Goal: Task Accomplishment & Management: Use online tool/utility

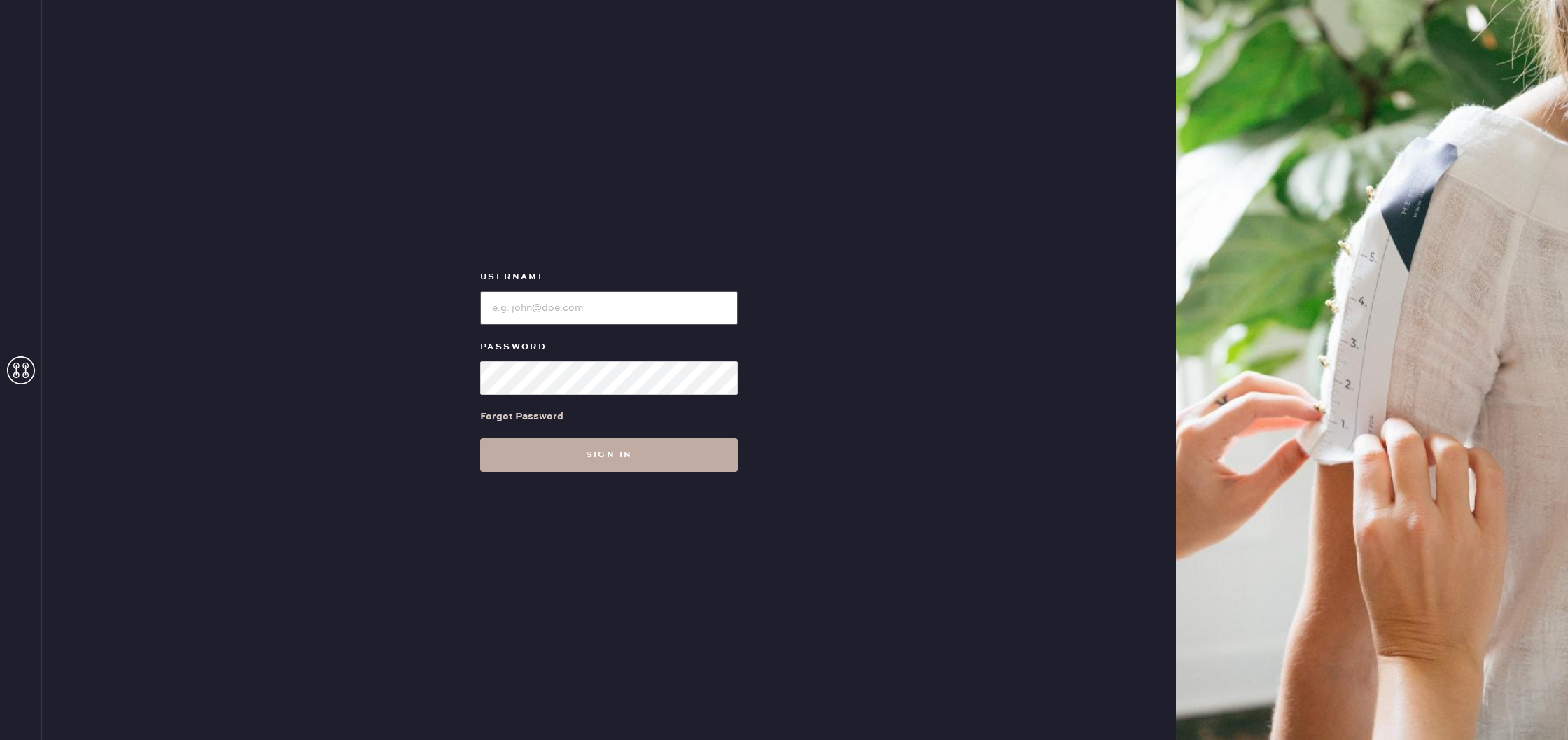
type input "reformationuppereastside"
click at [677, 450] on button "Sign in" at bounding box center [609, 455] width 257 height 33
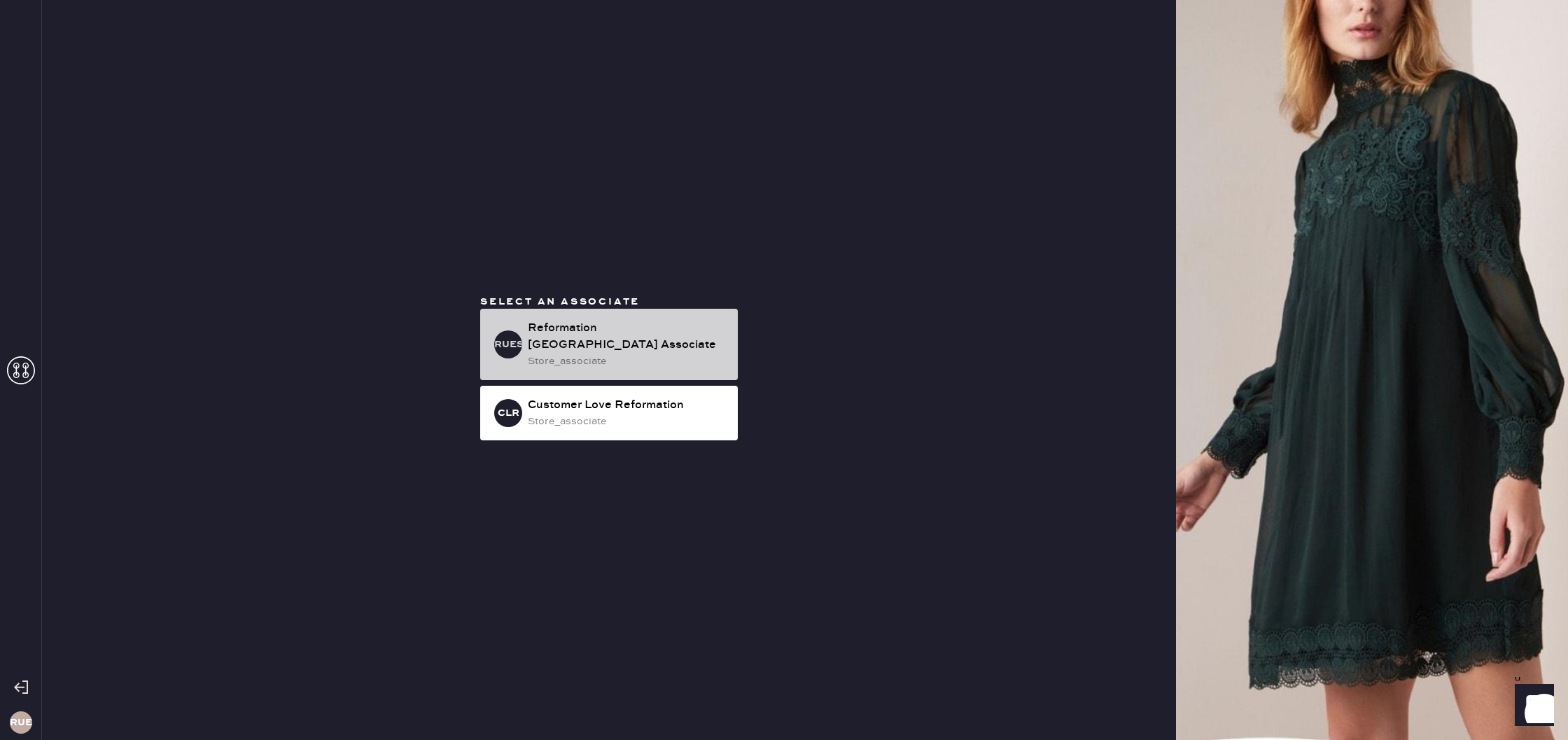
click at [637, 357] on div "store_associate" at bounding box center [627, 361] width 199 height 15
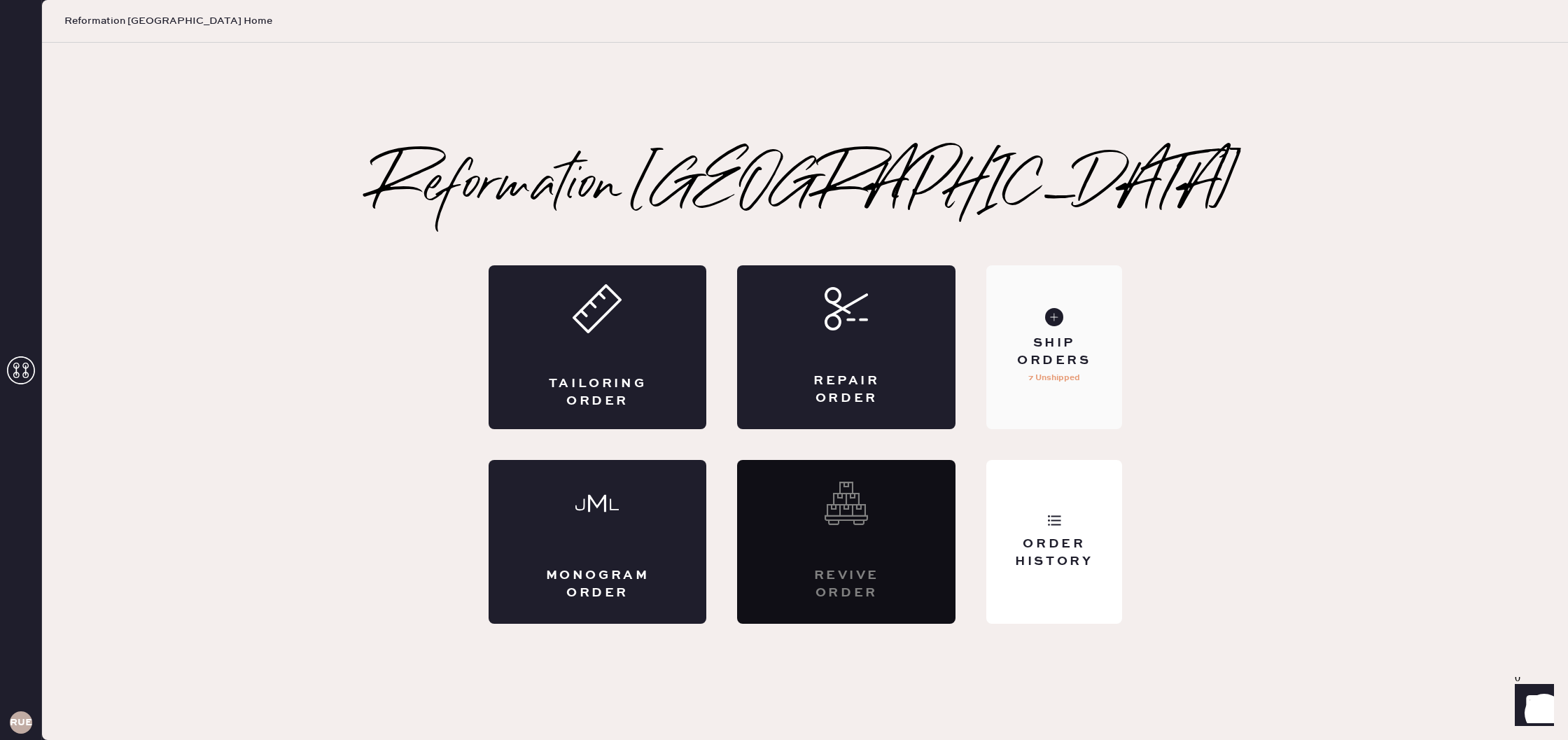
click at [1059, 344] on div "Ship Orders" at bounding box center [1053, 352] width 113 height 35
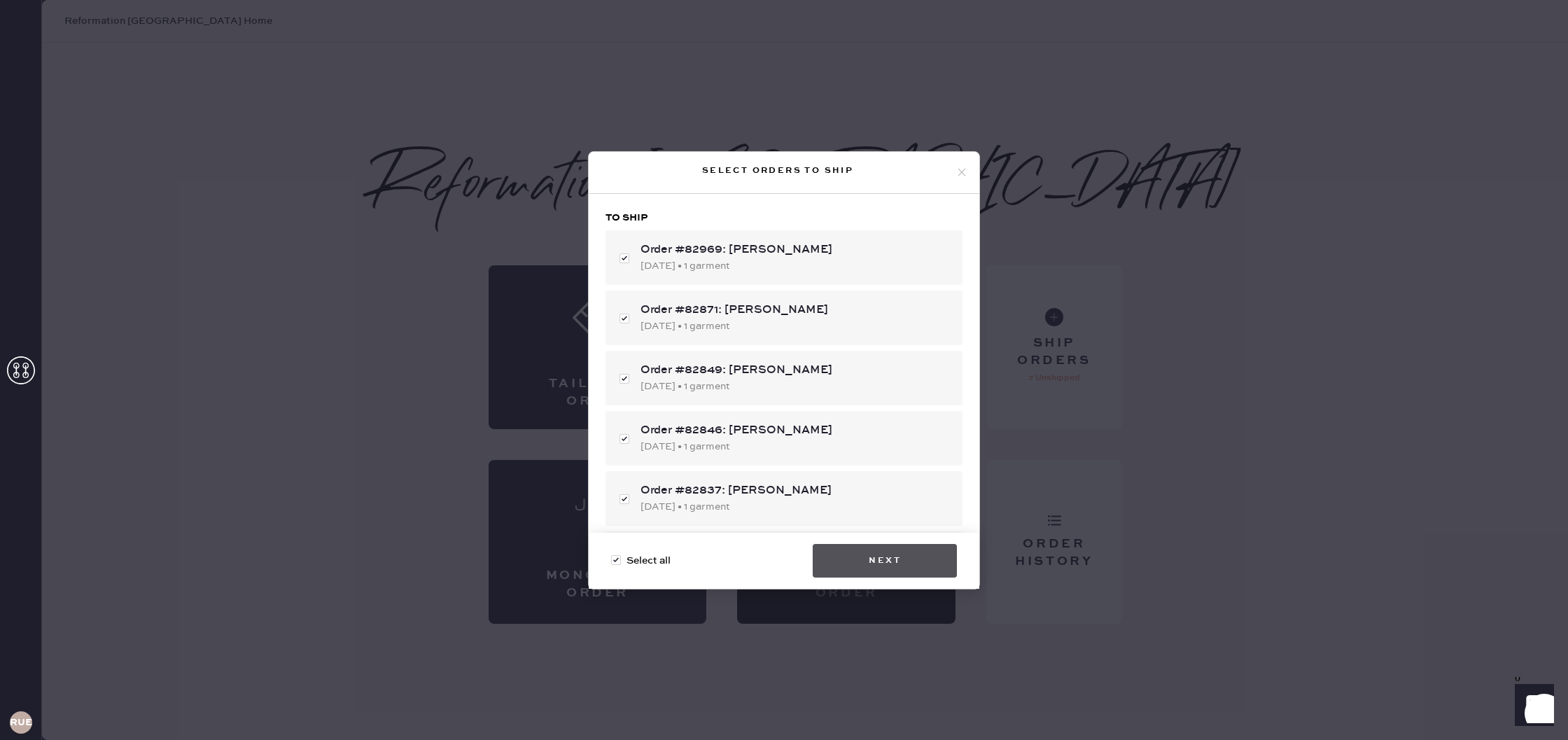
click at [901, 570] on button "Next" at bounding box center [885, 560] width 145 height 33
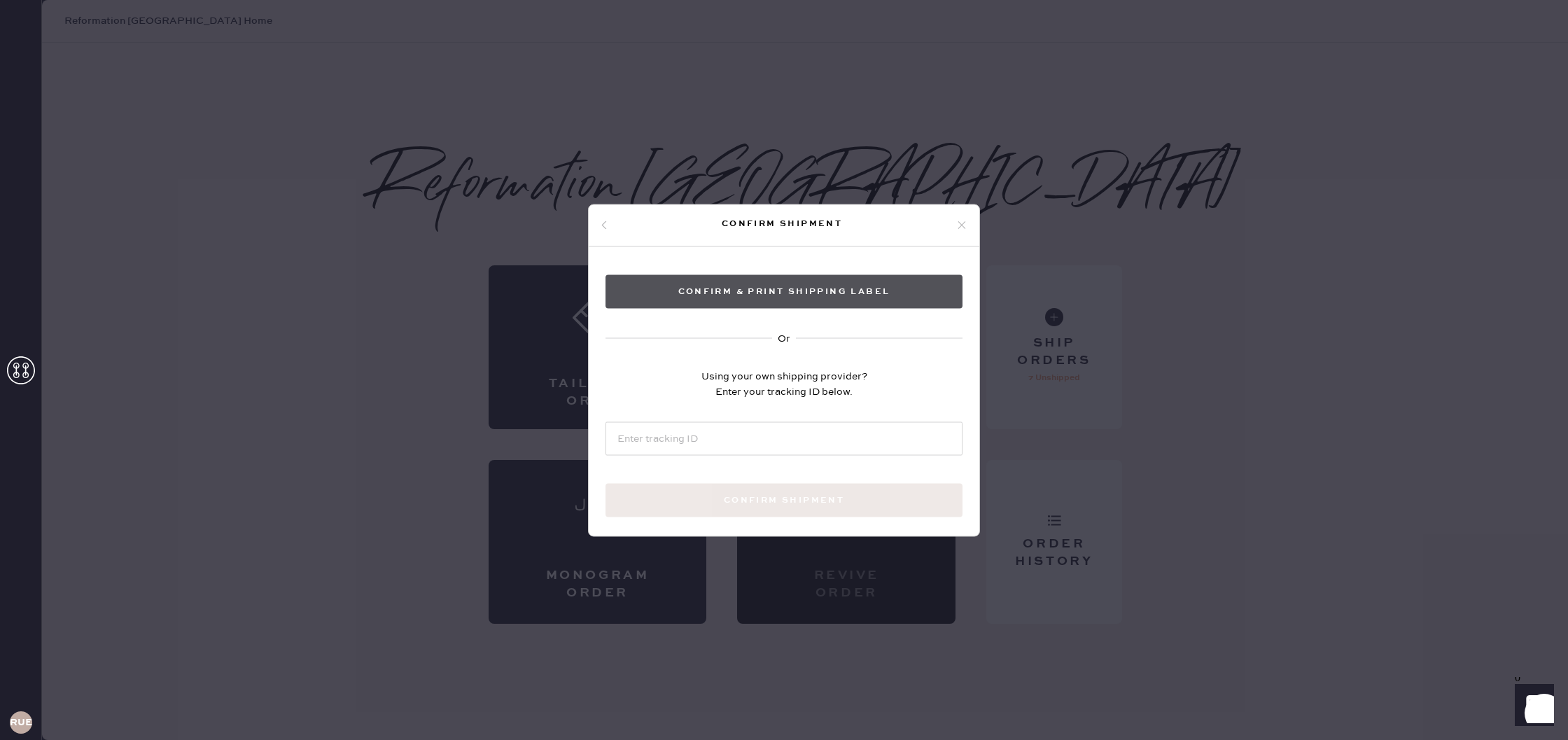
click at [841, 301] on button "Confirm & Print shipping label" at bounding box center [784, 291] width 357 height 33
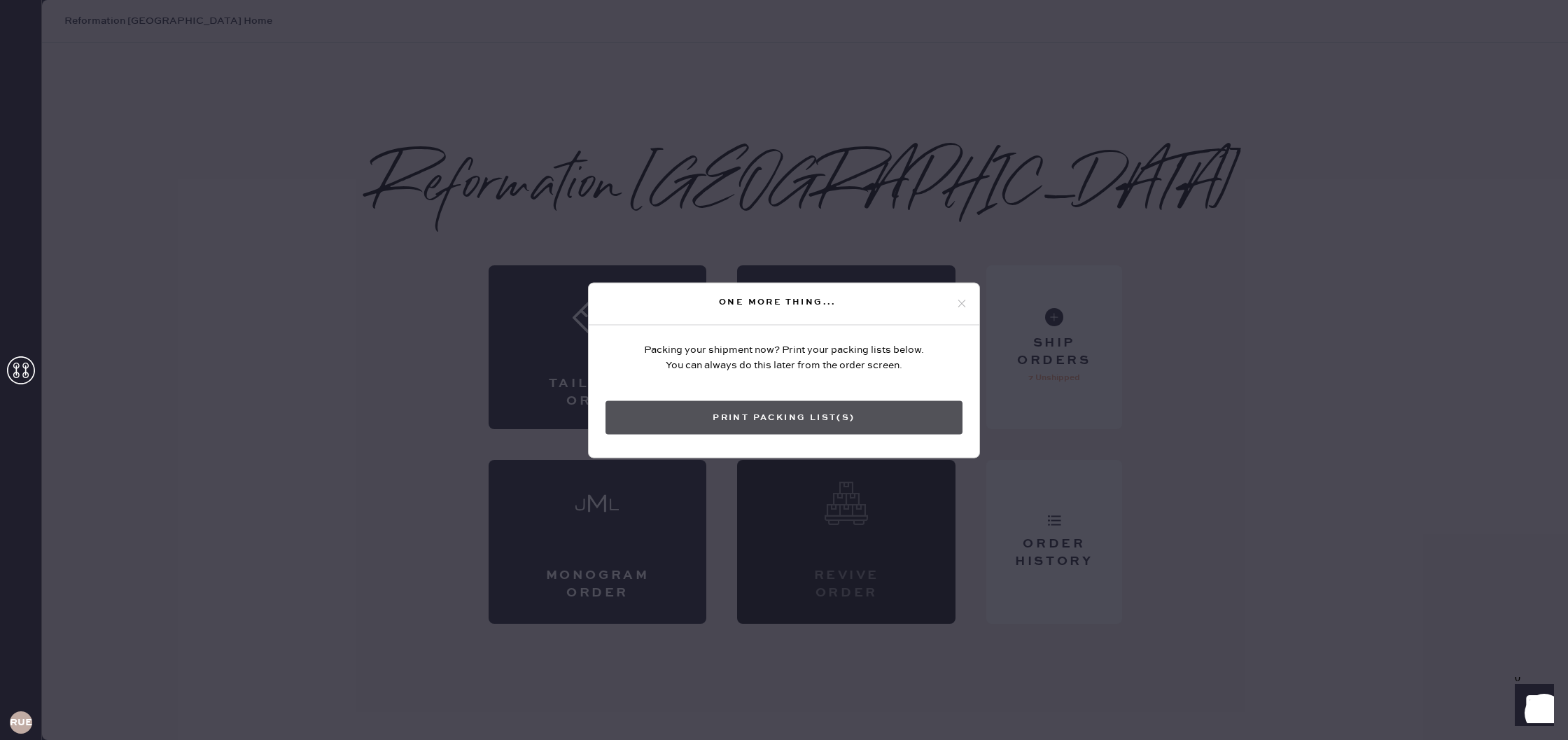
click at [855, 421] on button "Print Packing List(s)" at bounding box center [784, 417] width 357 height 33
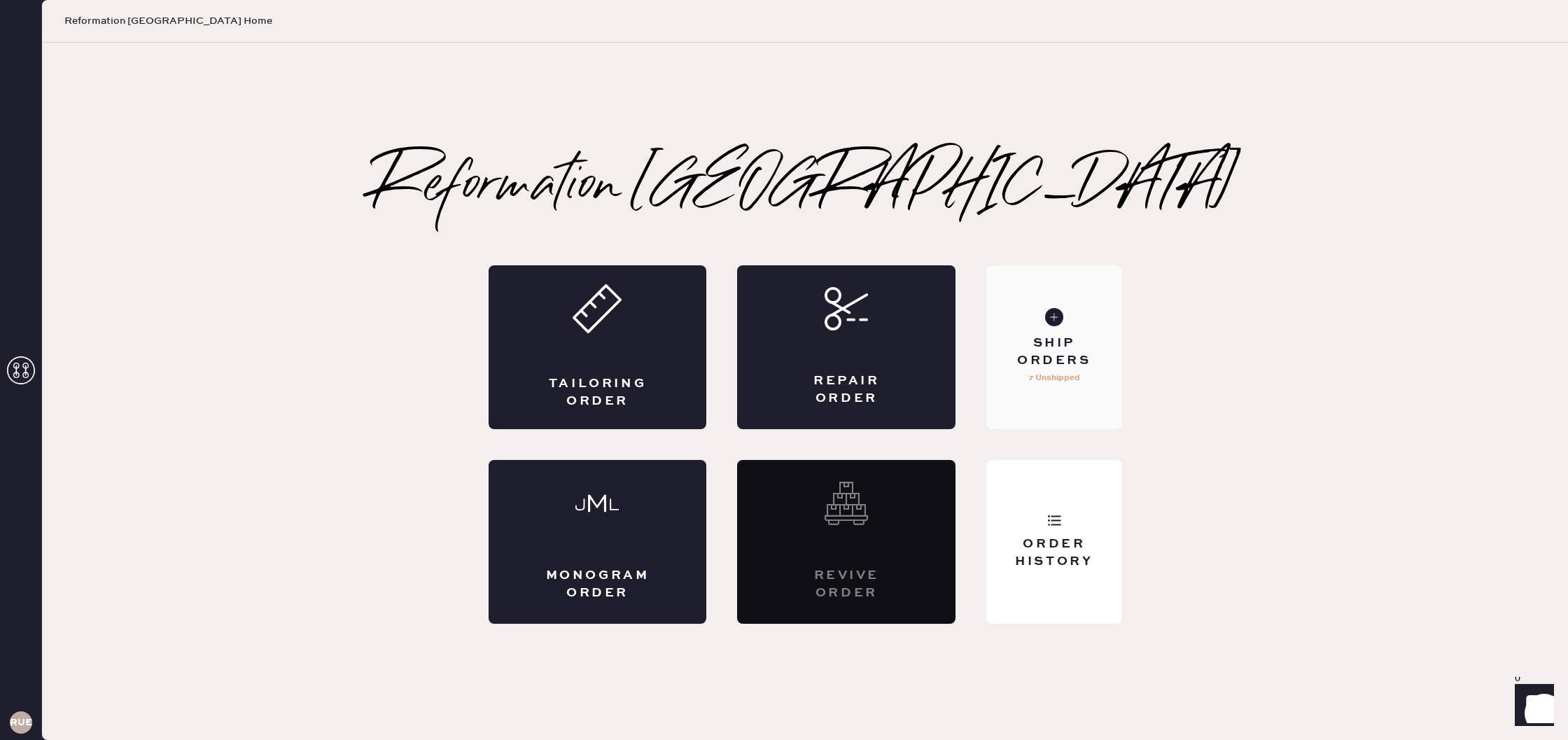
click at [1053, 366] on div "Ship Orders" at bounding box center [1053, 352] width 113 height 35
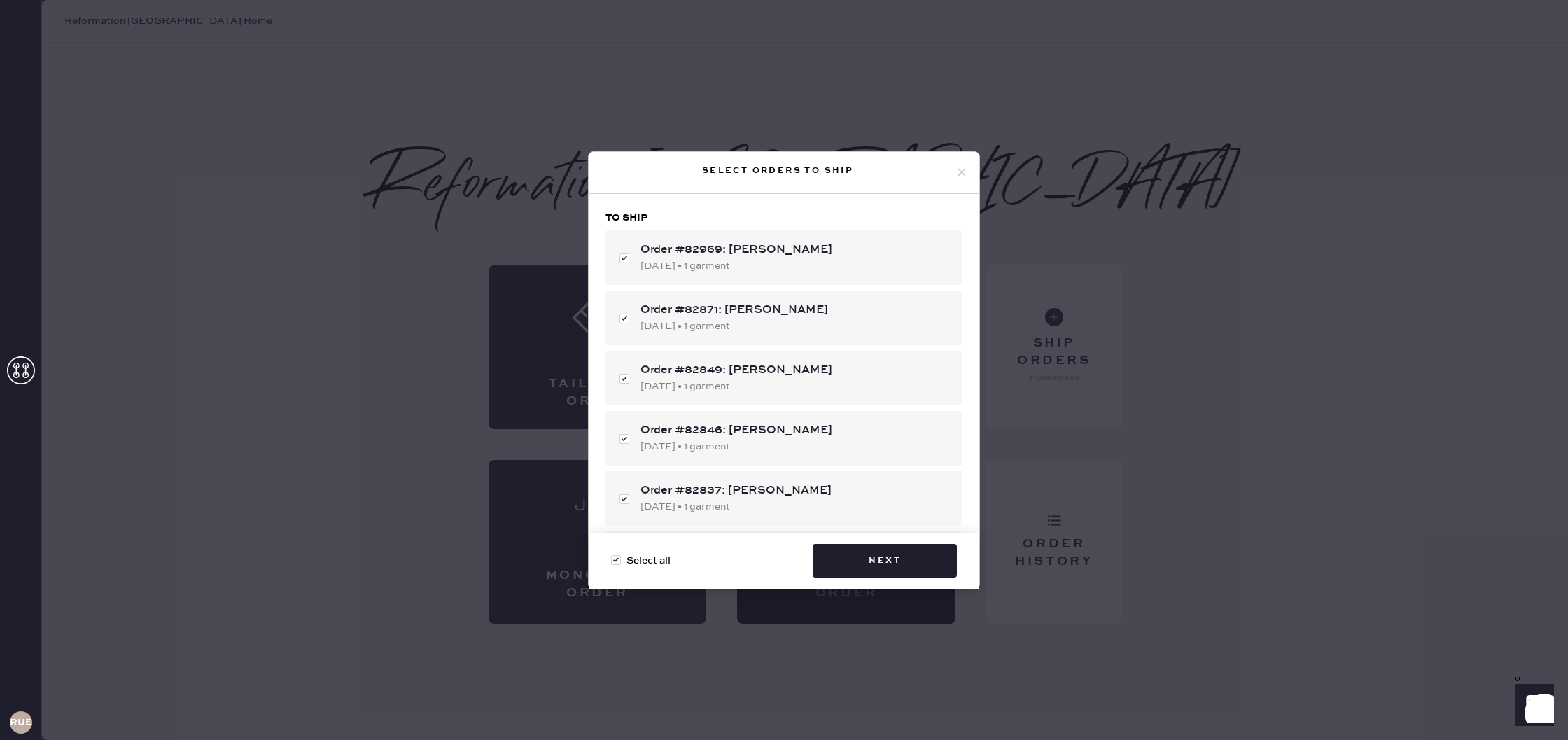
click at [1167, 509] on div "Select orders to ship To ship Order #82969: [PERSON_NAME] [DATE] • 1 garment Or…" at bounding box center [784, 370] width 1568 height 740
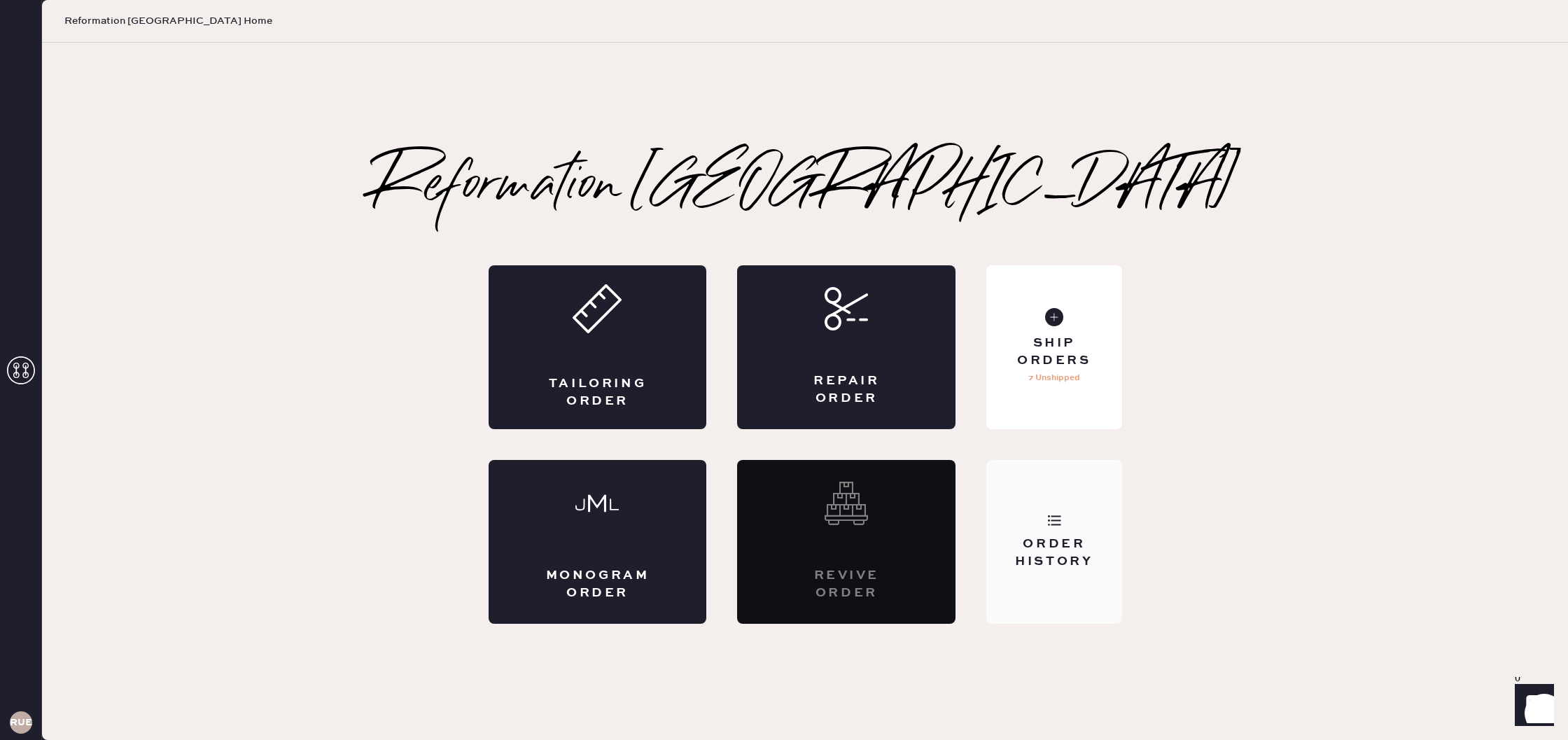
click at [1049, 560] on div "Order History" at bounding box center [1053, 553] width 113 height 35
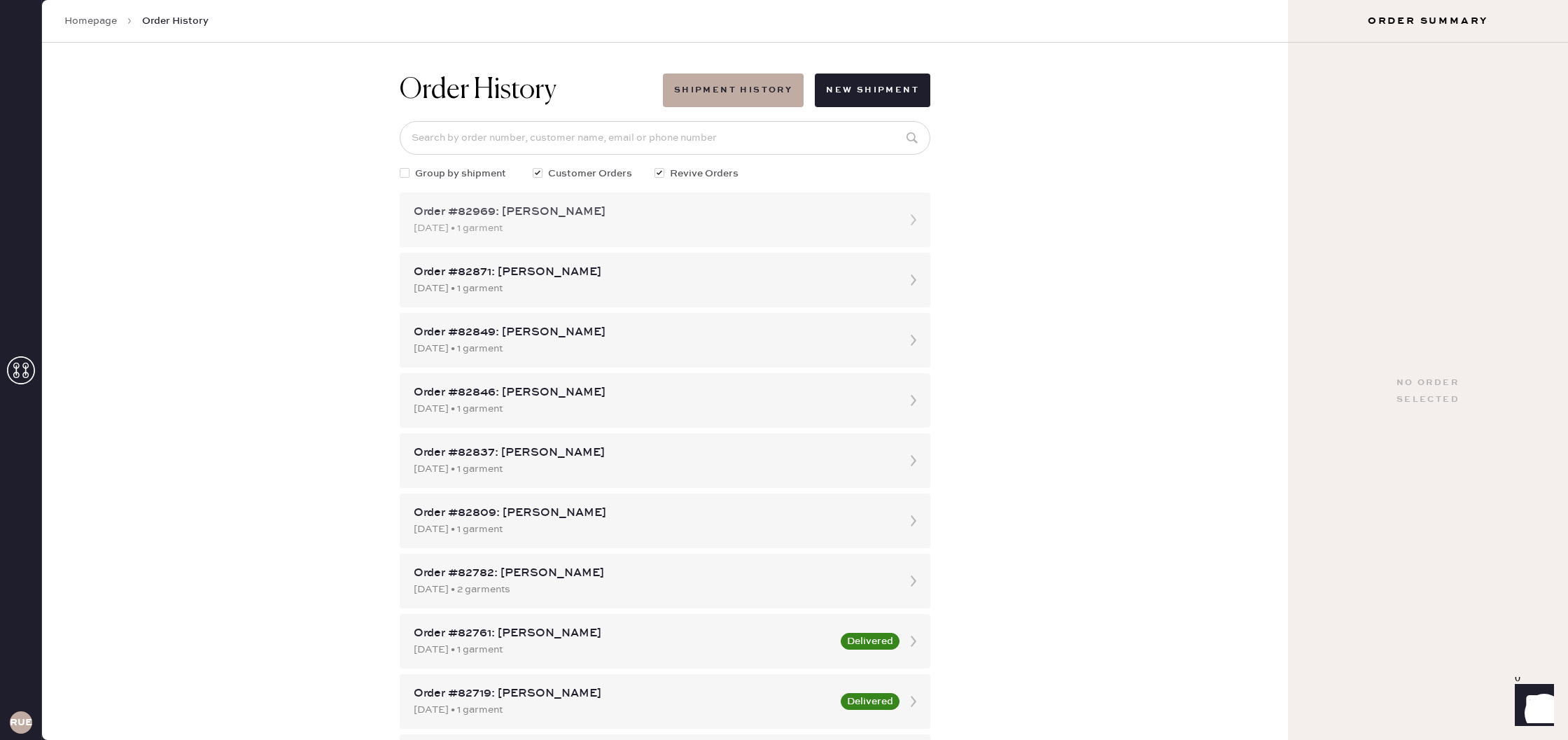
click at [866, 222] on div "[DATE] • 1 garment" at bounding box center [652, 228] width 478 height 15
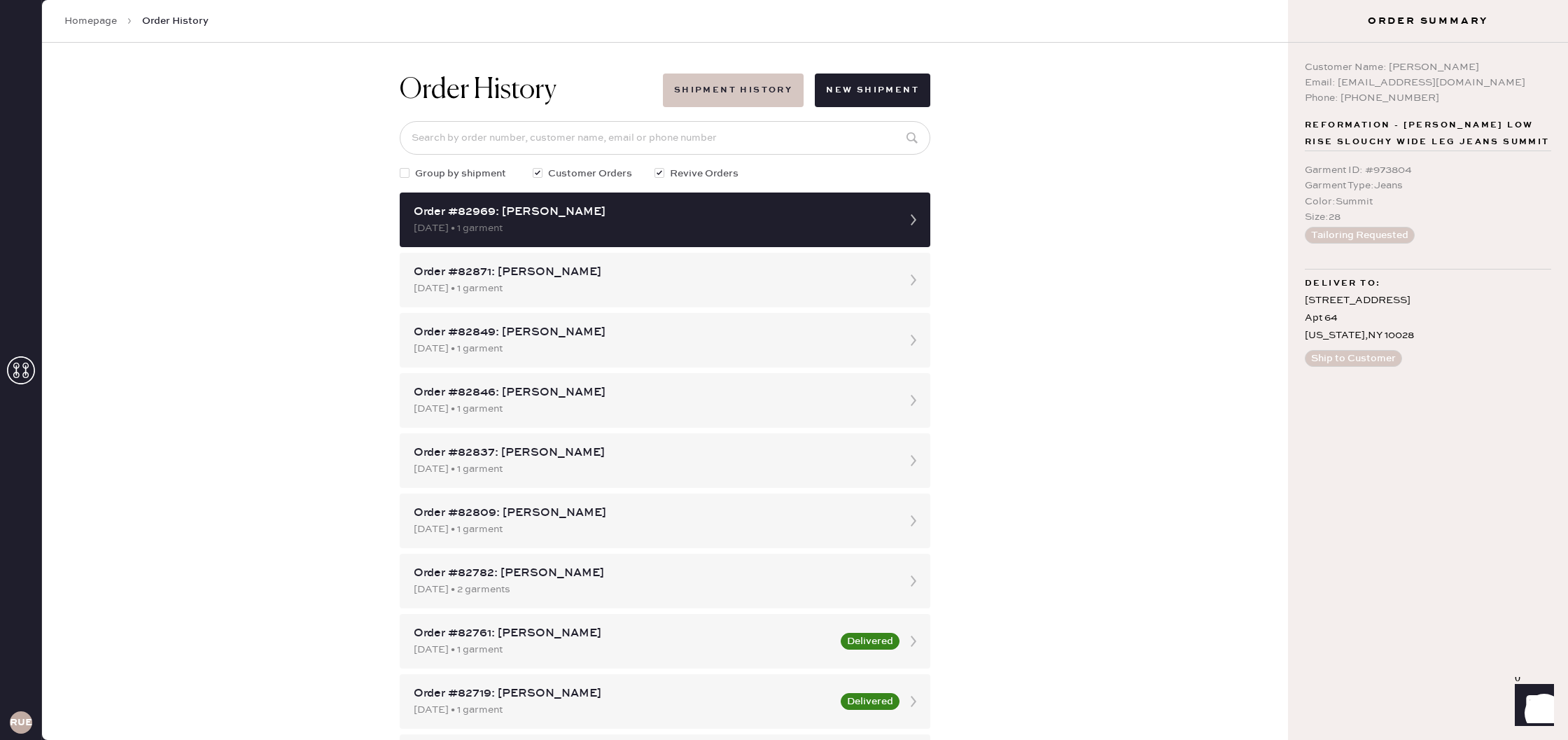
click at [760, 79] on button "Shipment History" at bounding box center [733, 90] width 140 height 33
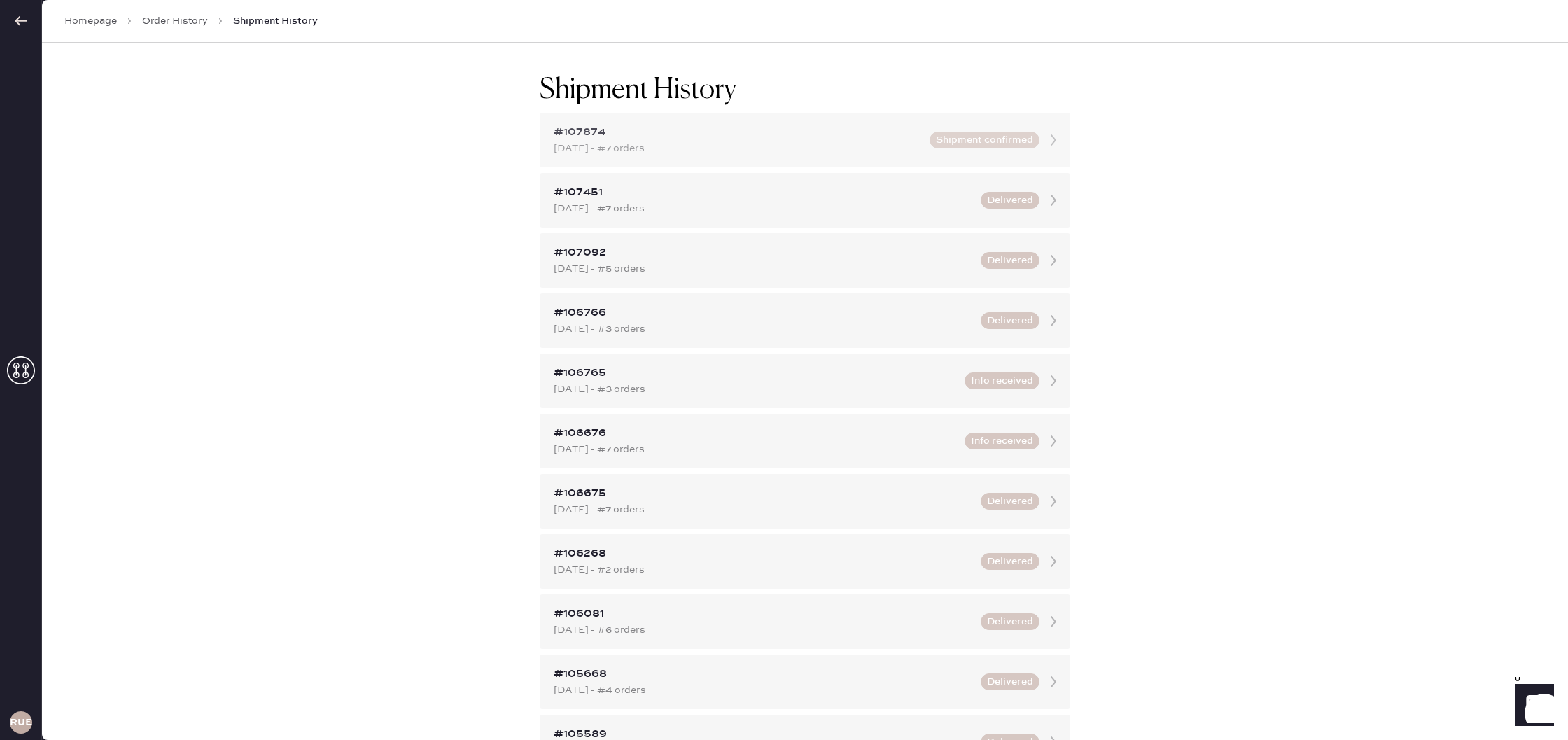
click at [1033, 149] on div "#107874 [DATE] - #7 orders Shipment confirmed" at bounding box center [804, 139] width 530 height 54
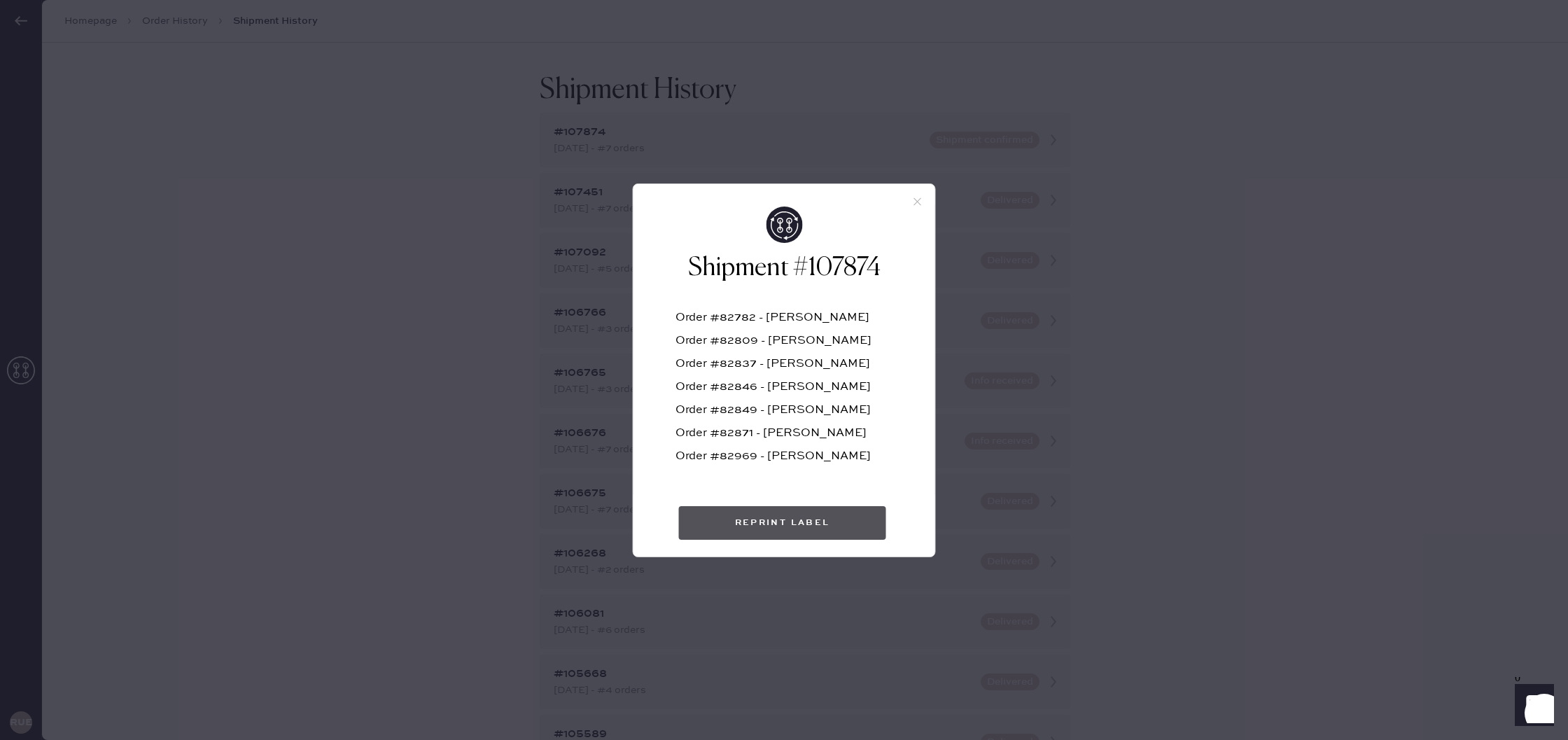
click at [832, 527] on button "Reprint Label" at bounding box center [783, 523] width 207 height 33
click at [1161, 512] on div "Shipment #107874 Order #82782 - [PERSON_NAME] Order #82809 - [PERSON_NAME] Orde…" at bounding box center [784, 370] width 1568 height 740
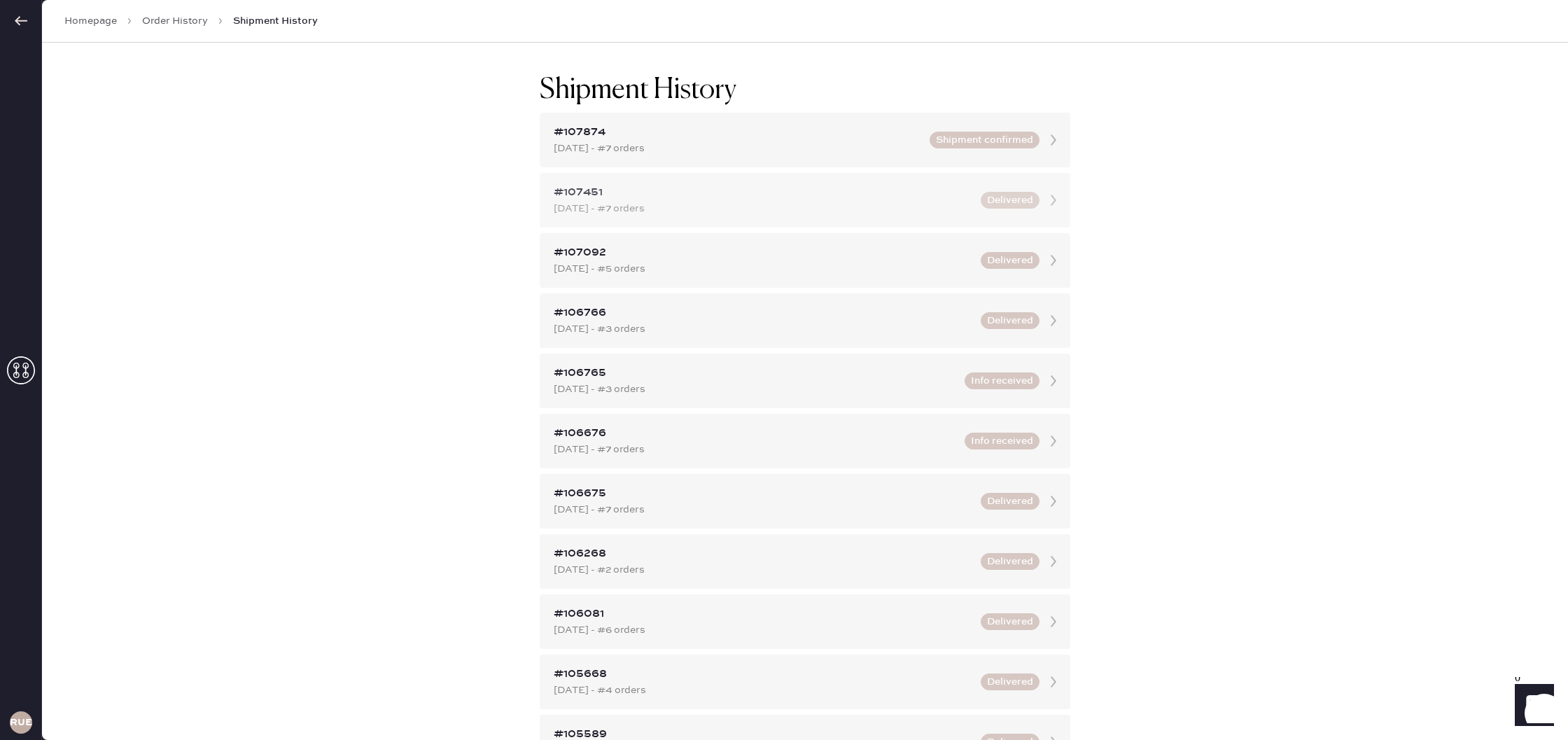
click at [803, 205] on div "[DATE] - #7 orders" at bounding box center [763, 209] width 419 height 15
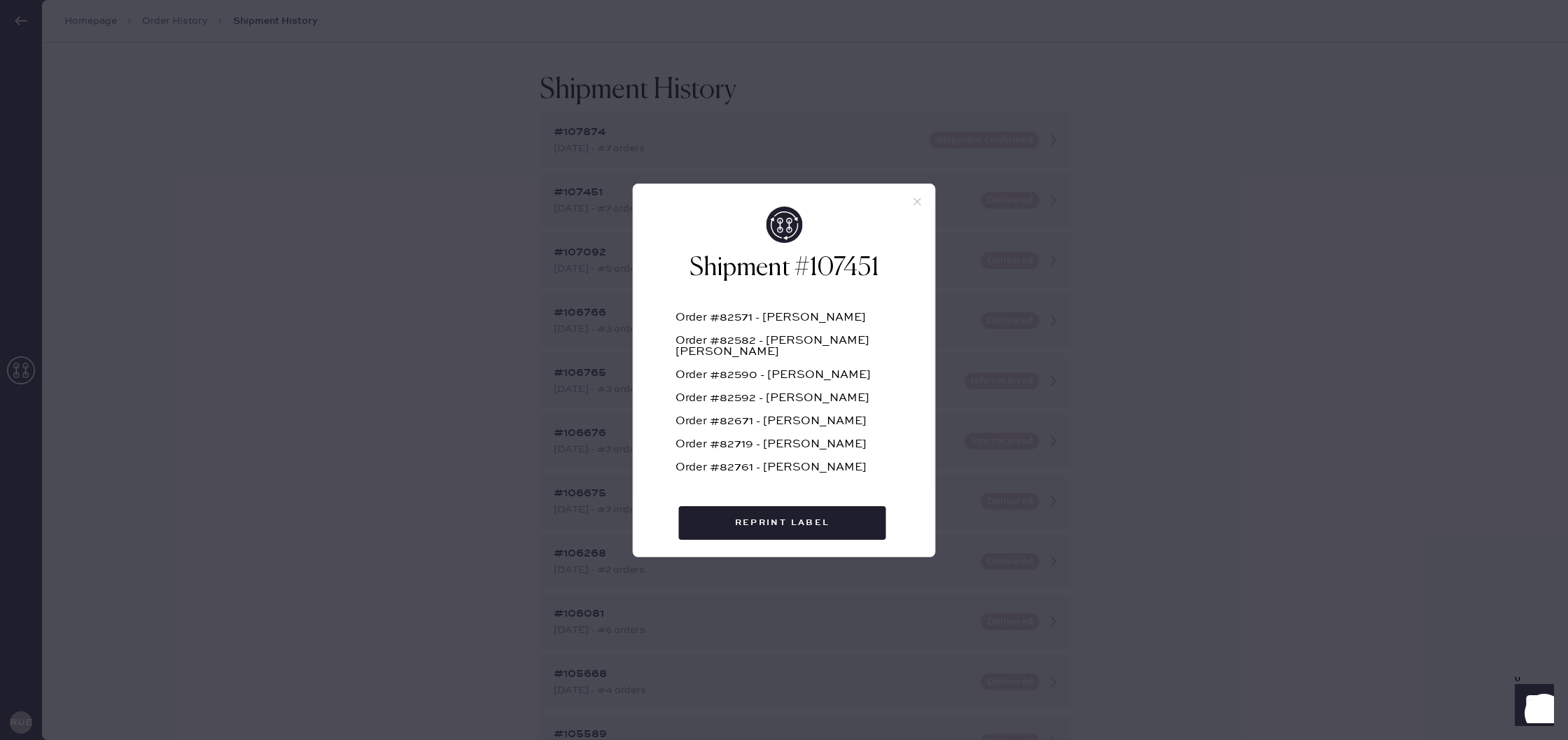
scroll to position [1, 0]
click at [1201, 266] on div "Shipment #107451 Order #82571 - [PERSON_NAME] Order #82582 - [PERSON_NAME] [PER…" at bounding box center [784, 370] width 1568 height 740
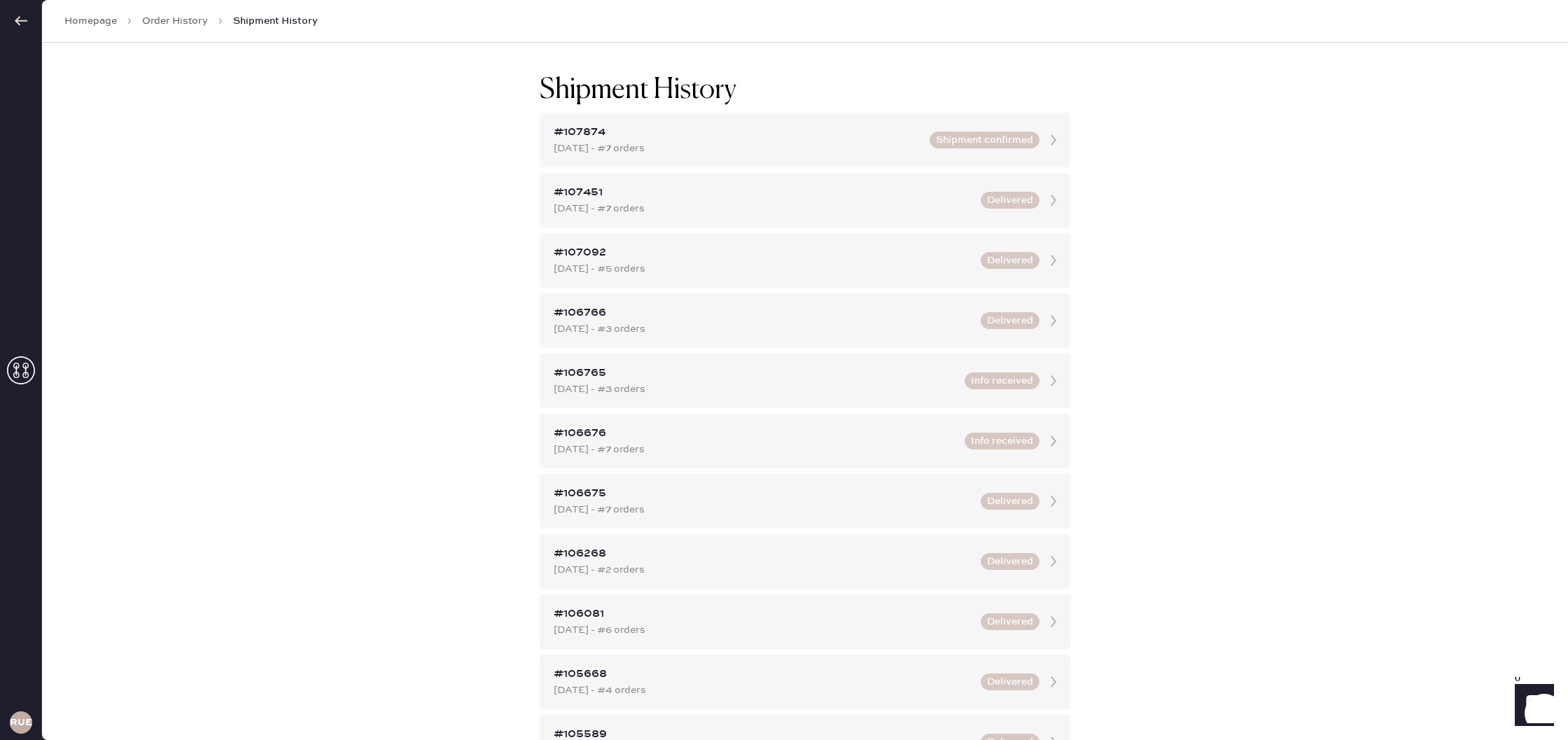
click at [160, 22] on link "Order History" at bounding box center [175, 21] width 66 height 14
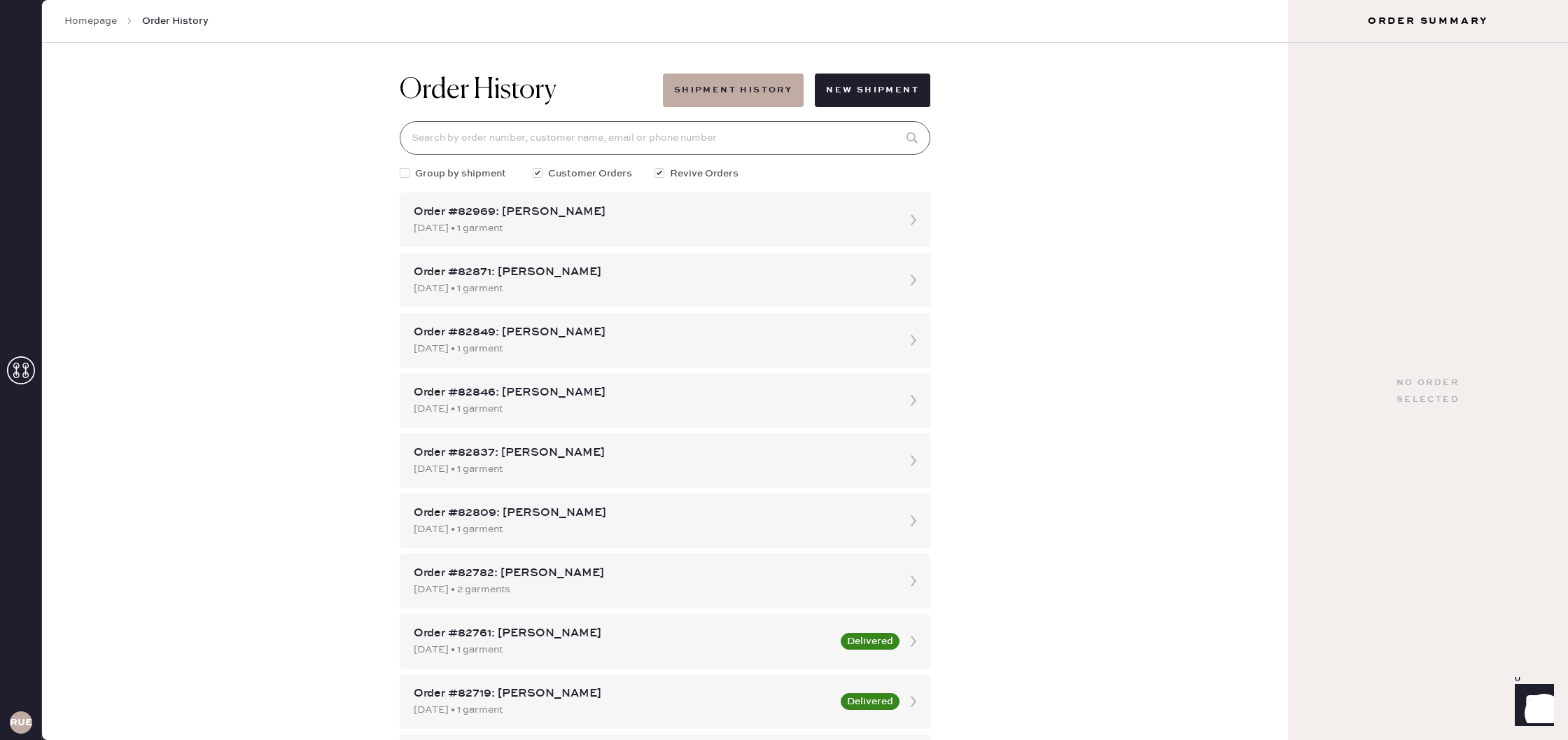
click at [532, 128] on input at bounding box center [665, 138] width 530 height 33
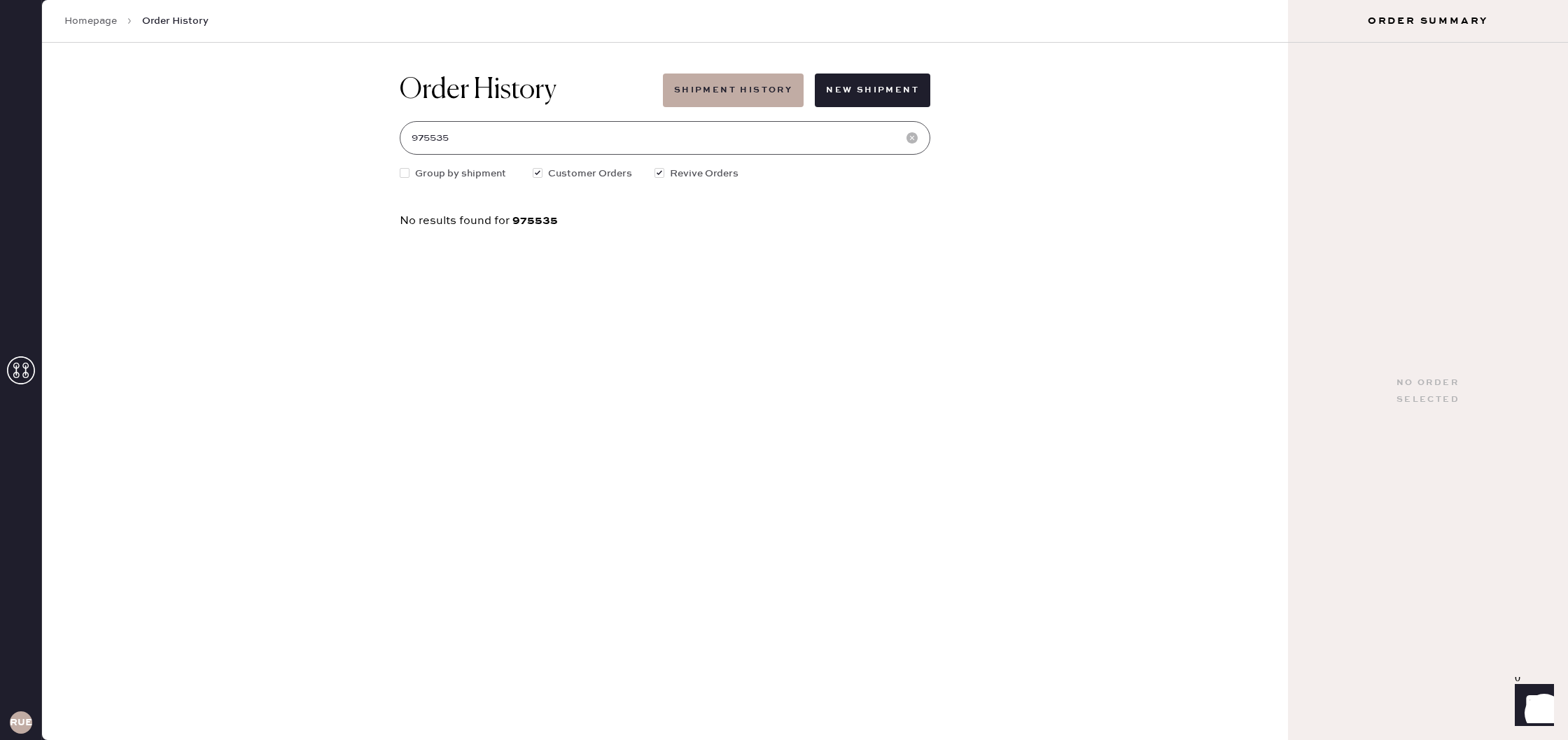
type input "975535"
click at [98, 19] on link "Homepage" at bounding box center [90, 21] width 53 height 14
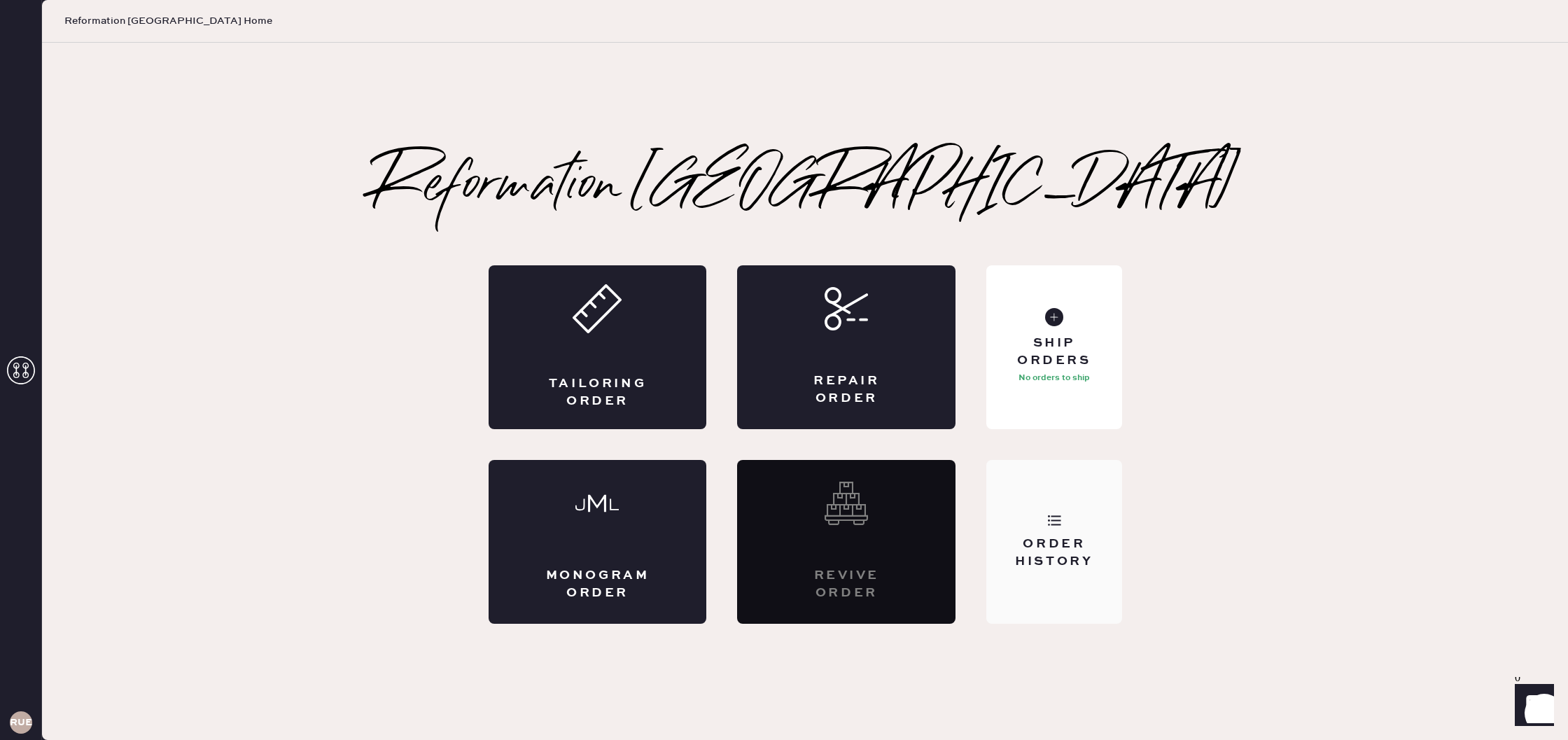
click at [1066, 536] on div "Order History" at bounding box center [1053, 553] width 113 height 35
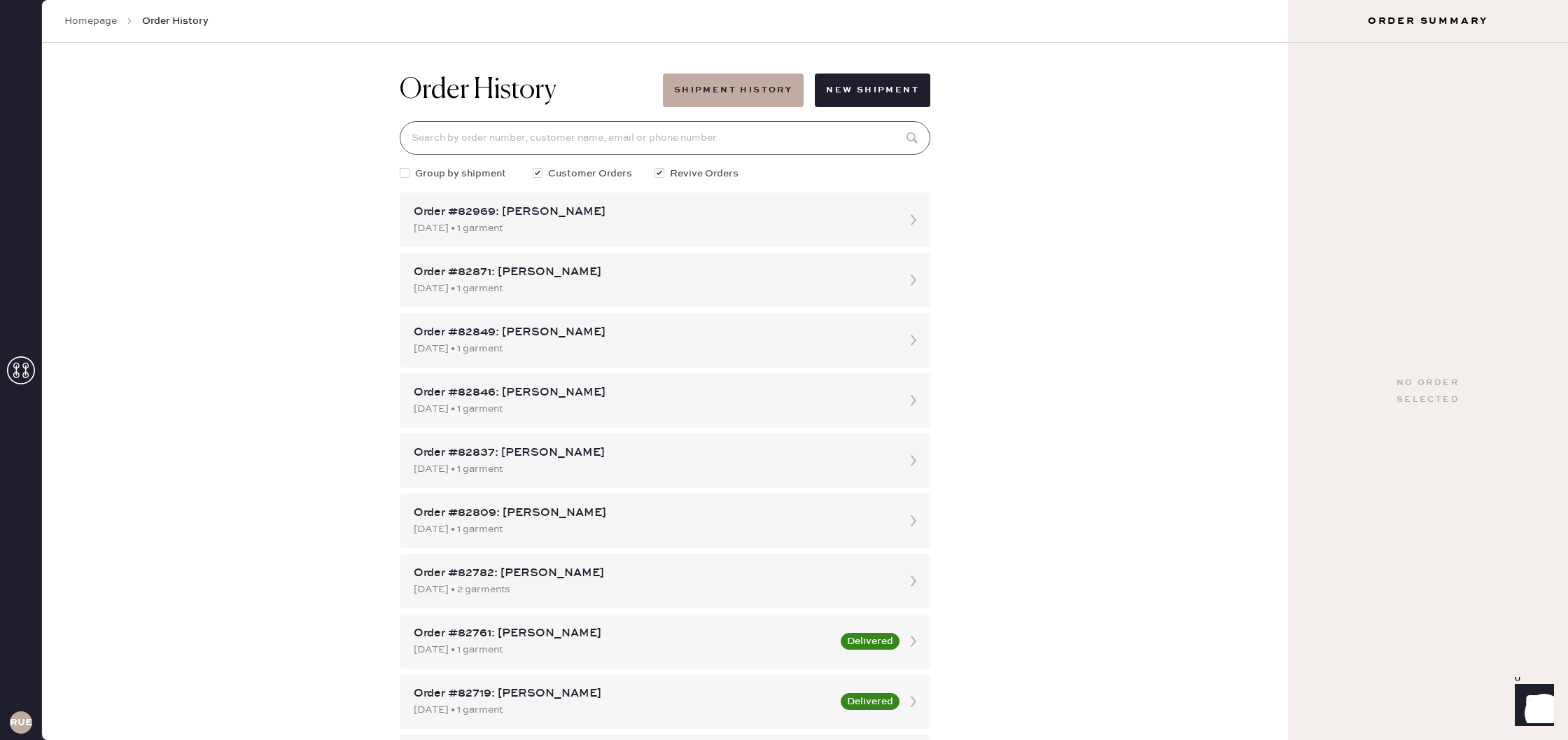
click at [585, 137] on input at bounding box center [665, 138] width 530 height 33
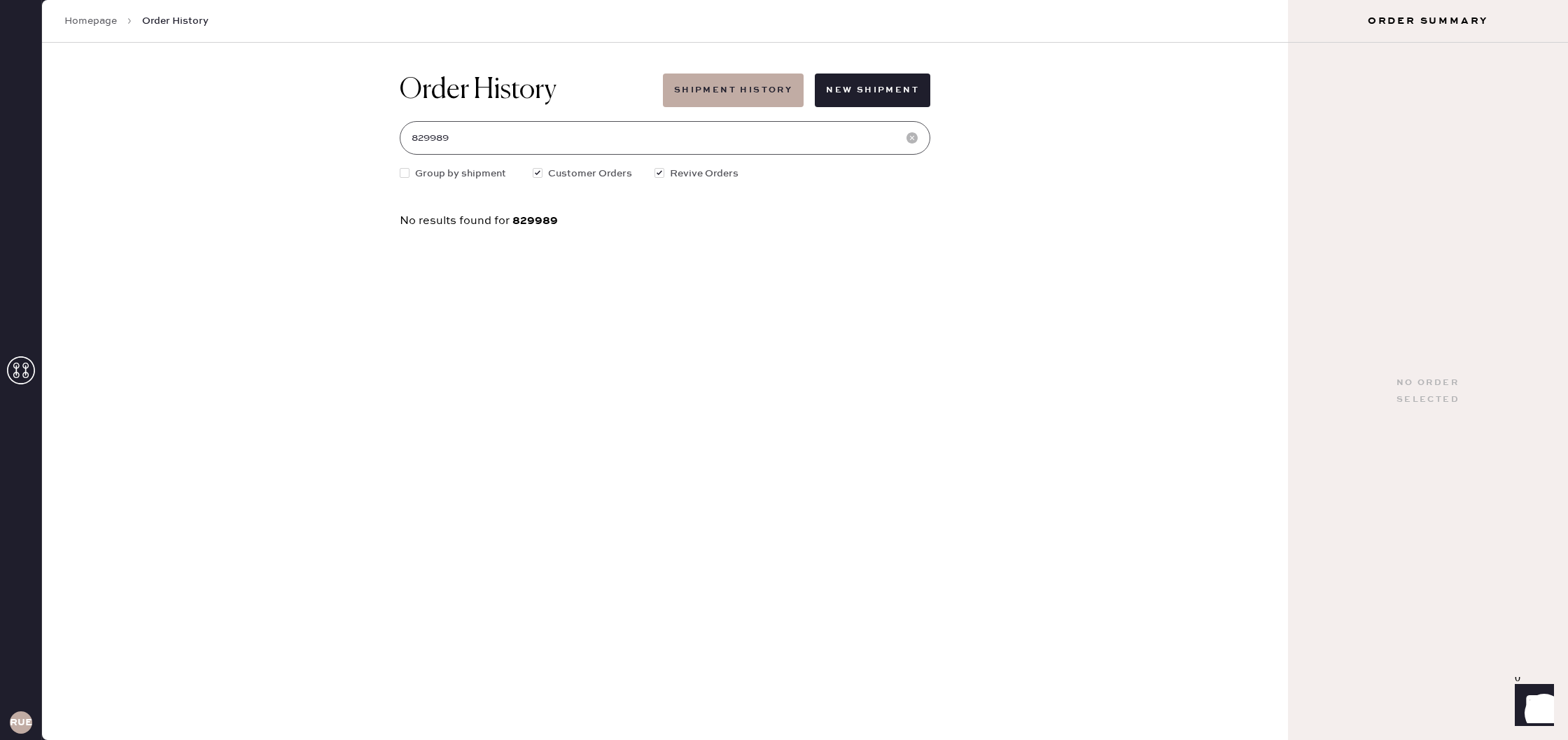
click at [665, 146] on input "829989" at bounding box center [665, 138] width 530 height 33
type input "828809"
click at [911, 138] on icon at bounding box center [912, 138] width 14 height 14
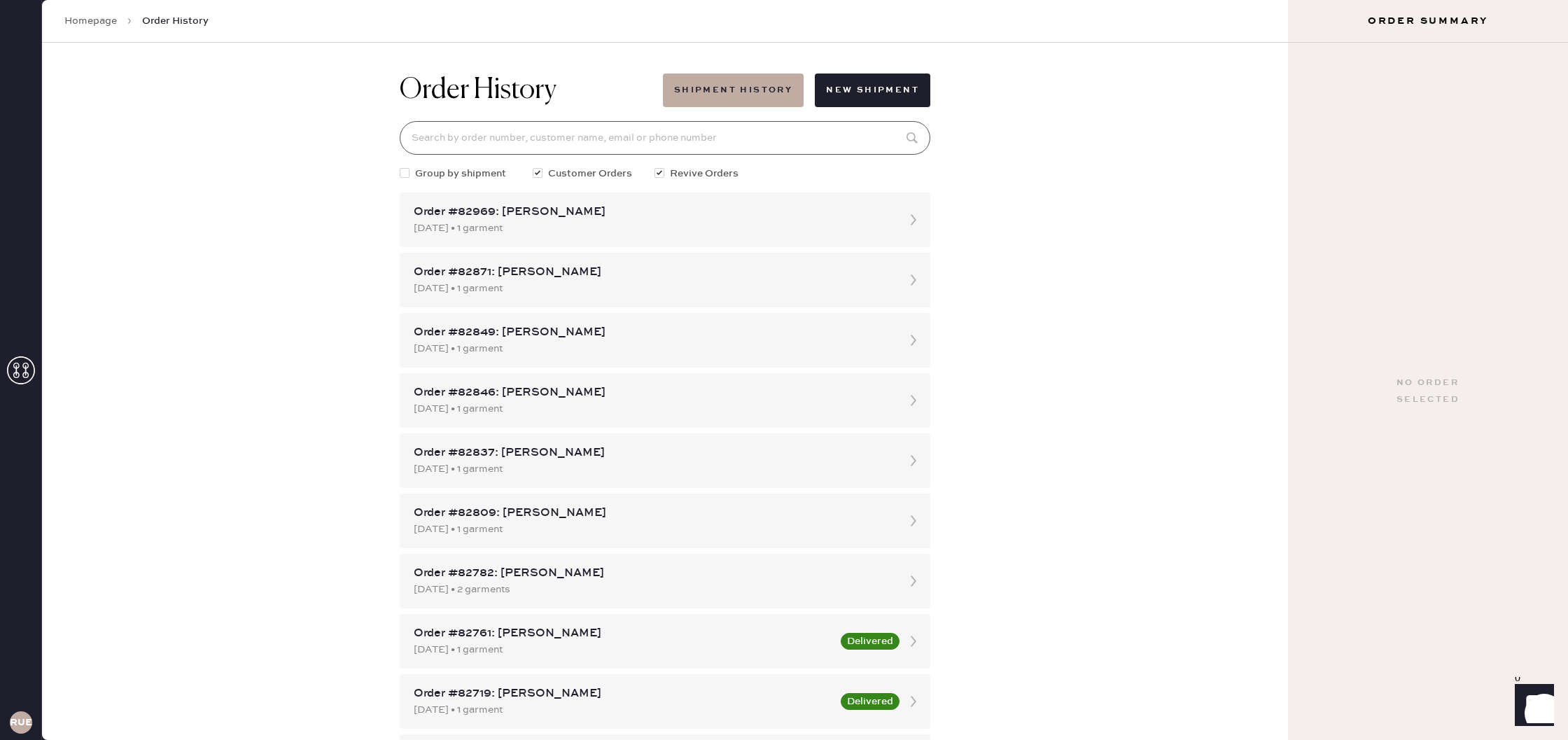
click at [893, 140] on input at bounding box center [665, 138] width 530 height 33
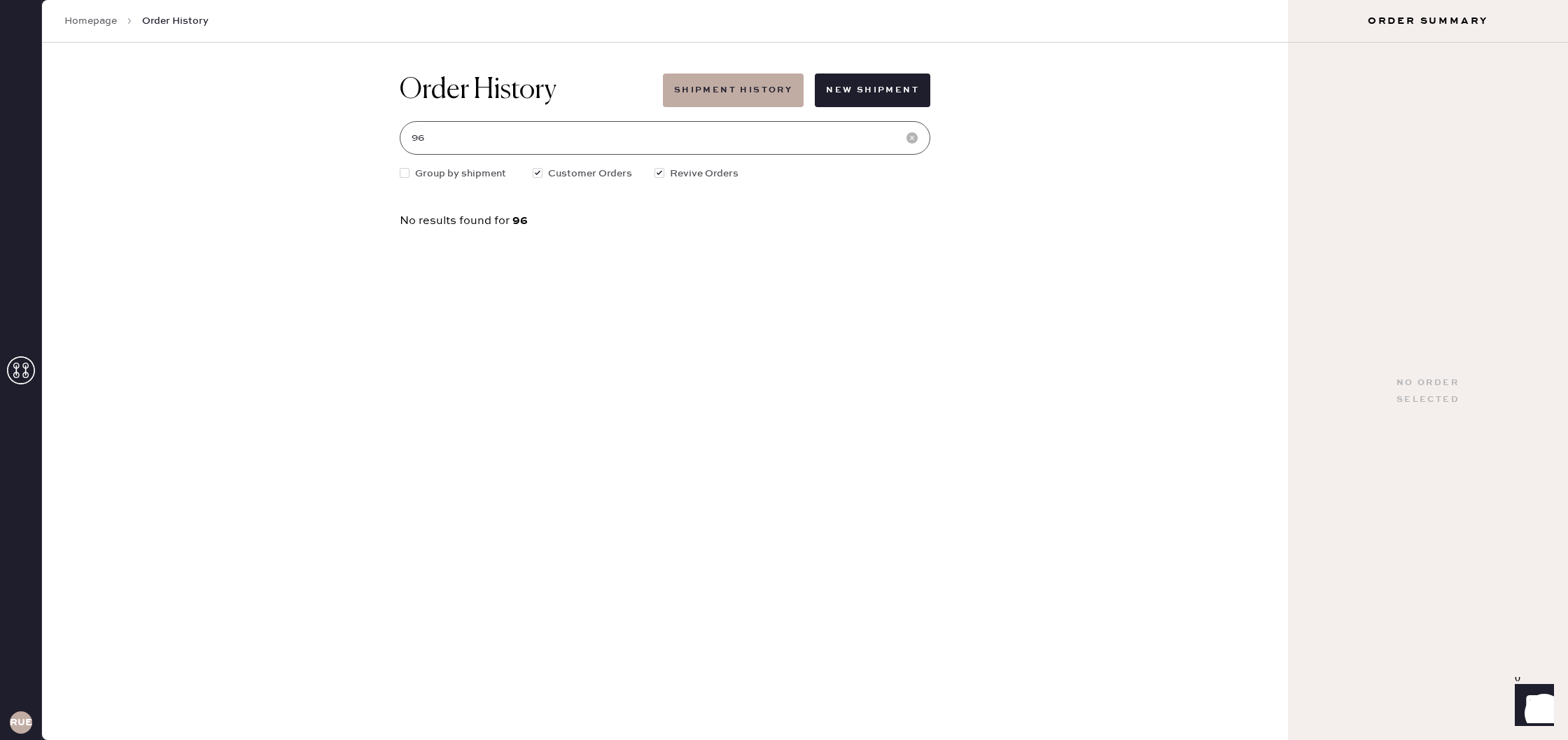
type input "9"
type input "9755535"
click at [779, 98] on button "Shipment History" at bounding box center [733, 90] width 140 height 33
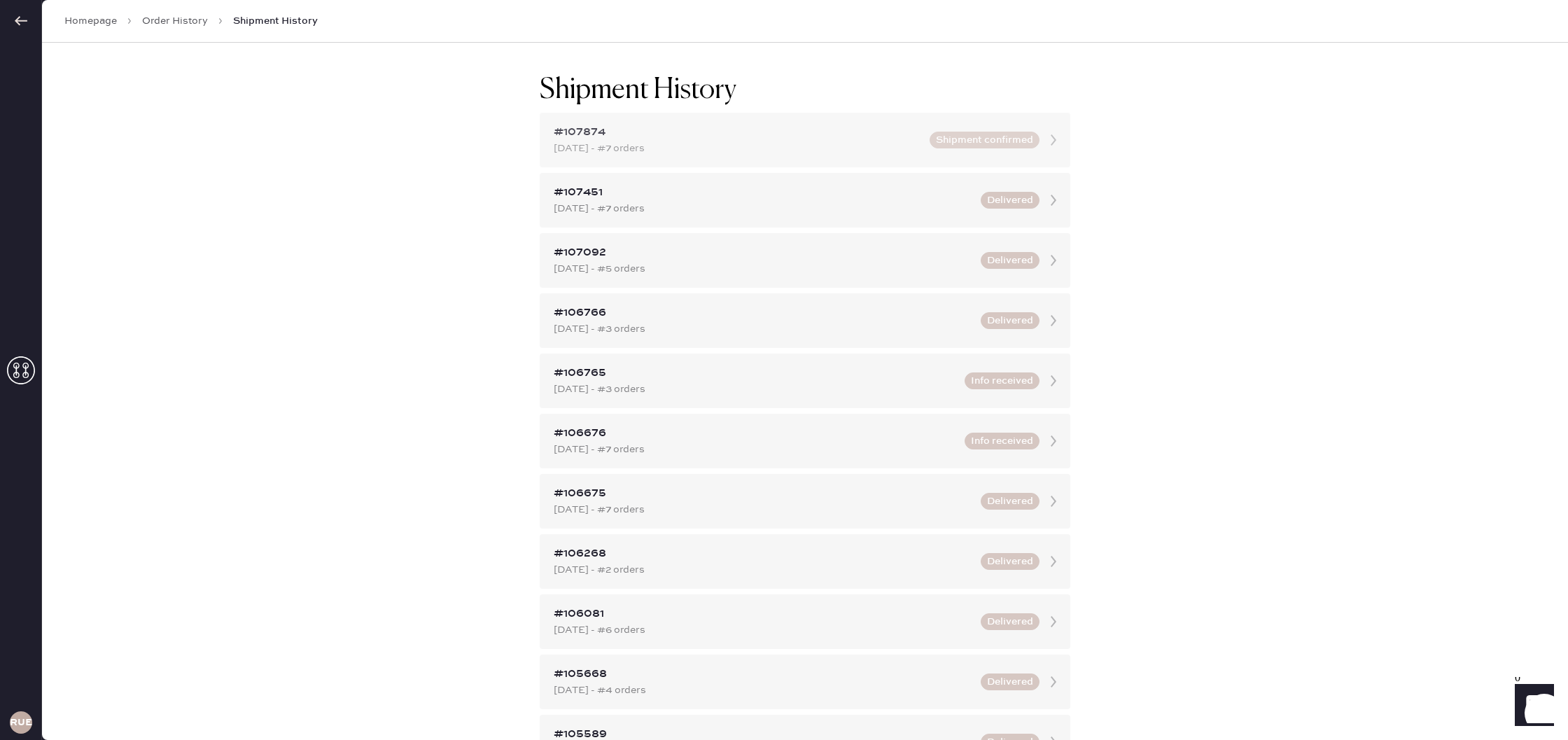
click at [897, 144] on div "[DATE] - #7 orders" at bounding box center [738, 148] width 368 height 15
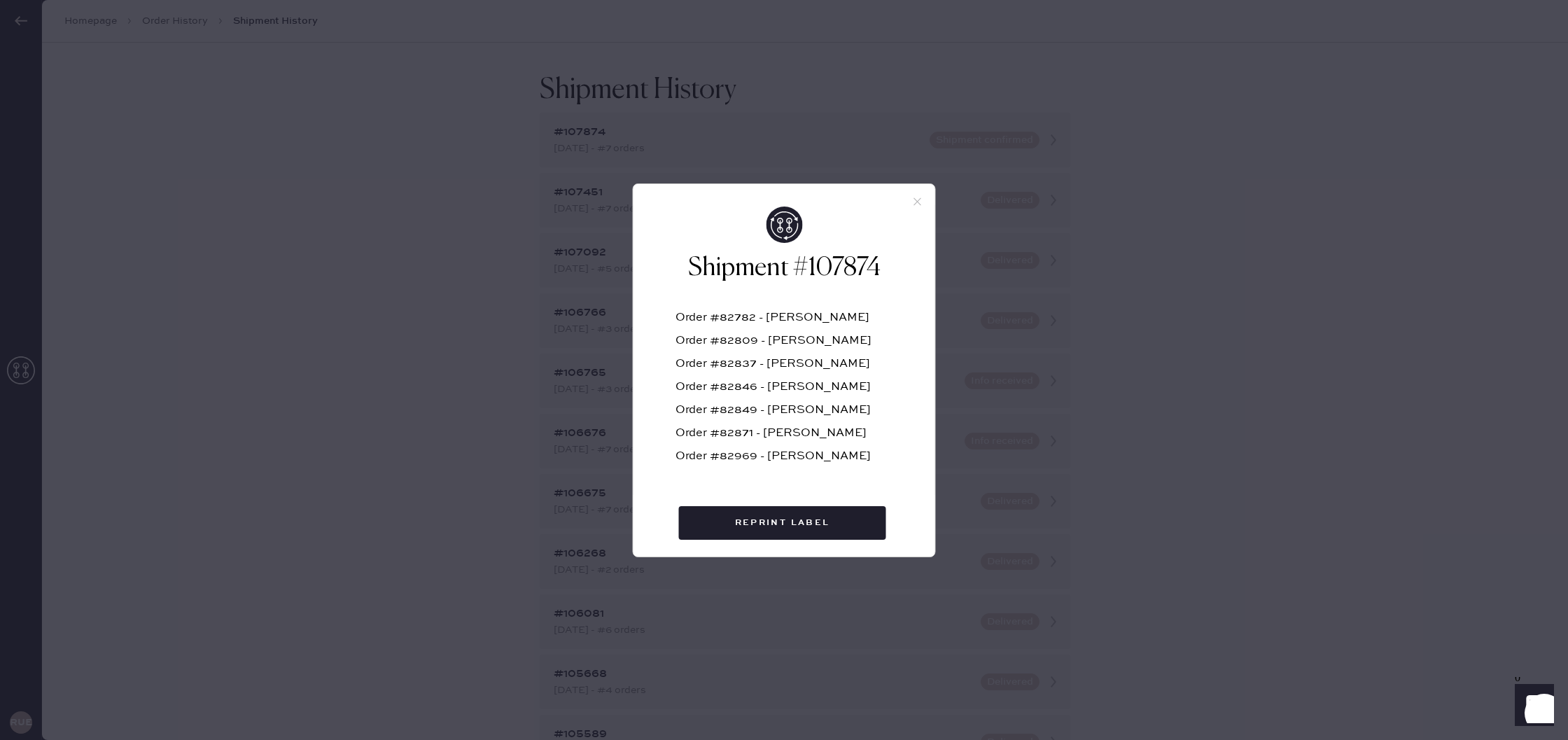
click at [753, 420] on div "Order #82849 - [PERSON_NAME]" at bounding box center [784, 416] width 218 height 23
click at [769, 470] on div "Order #82969 - [PERSON_NAME]" at bounding box center [784, 463] width 218 height 23
click at [1333, 386] on div "Shipment #107874 Order #82782 - [PERSON_NAME] Order #82809 - [PERSON_NAME] Orde…" at bounding box center [784, 370] width 1568 height 740
